Goal: Transaction & Acquisition: Subscribe to service/newsletter

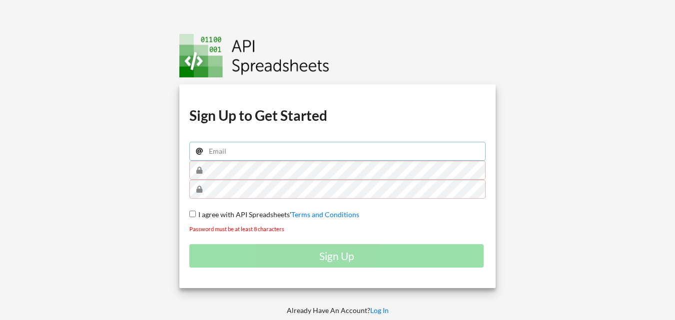
click at [260, 157] on input "email" at bounding box center [337, 151] width 296 height 19
type input "growdocare@gmail.com"
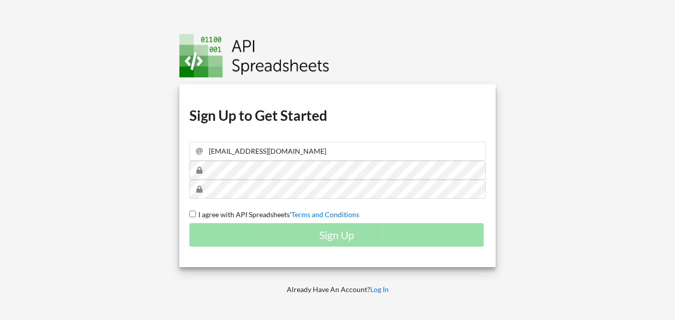
click at [195, 214] on input "I agree with API Spreadsheets' Terms and Conditions" at bounding box center [192, 214] width 6 height 6
checkbox input "true"
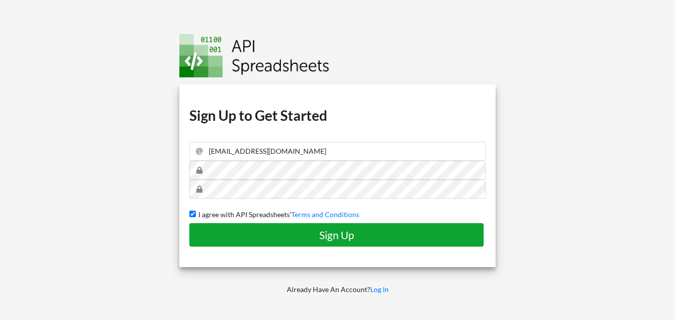
click at [335, 233] on h4 "Sign Up" at bounding box center [336, 235] width 273 height 12
checkbox input "false"
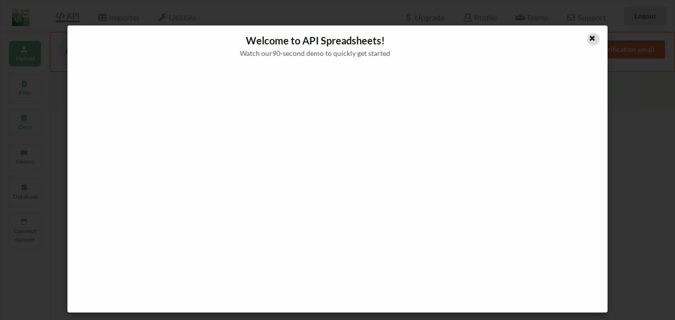
click at [595, 37] on icon at bounding box center [592, 36] width 8 height 7
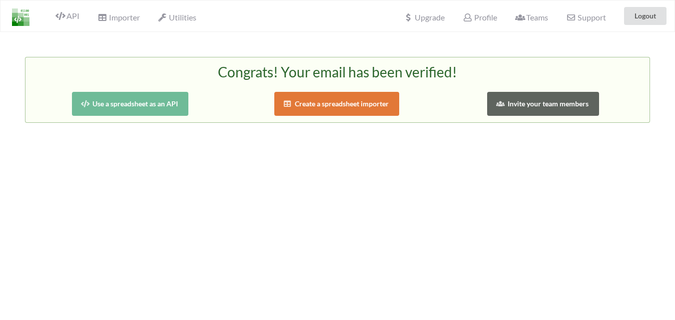
click at [145, 106] on button "Use a spreadsheet as an API" at bounding box center [130, 104] width 116 height 24
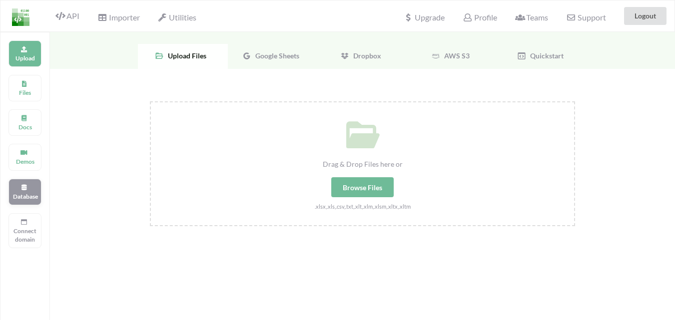
click at [24, 189] on icon at bounding box center [23, 186] width 7 height 6
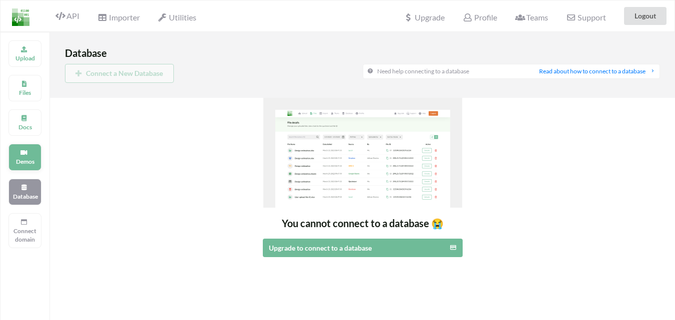
click at [32, 156] on div "Demos" at bounding box center [24, 157] width 33 height 26
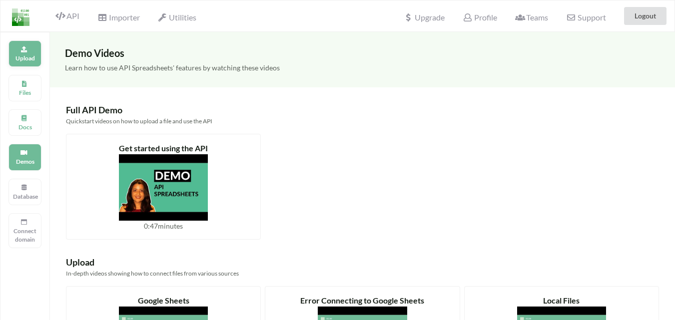
click at [17, 54] on p "Upload" at bounding box center [25, 58] width 24 height 8
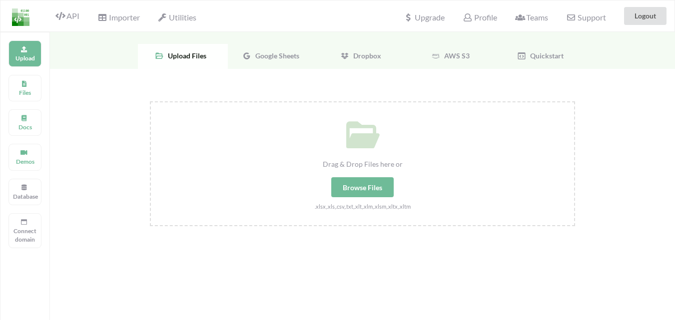
click at [274, 58] on span "Google Sheets" at bounding box center [275, 55] width 48 height 8
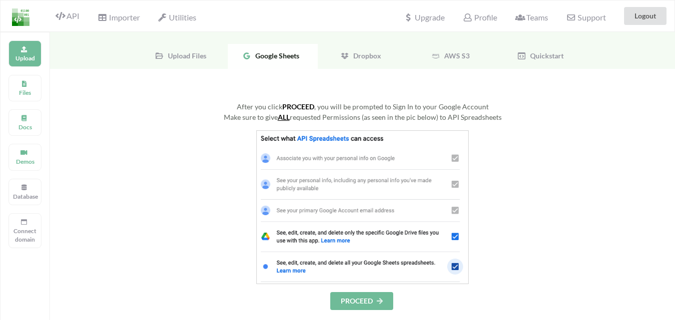
click at [189, 53] on span "Upload Files" at bounding box center [185, 55] width 42 height 8
